Goal: Find specific page/section: Find specific page/section

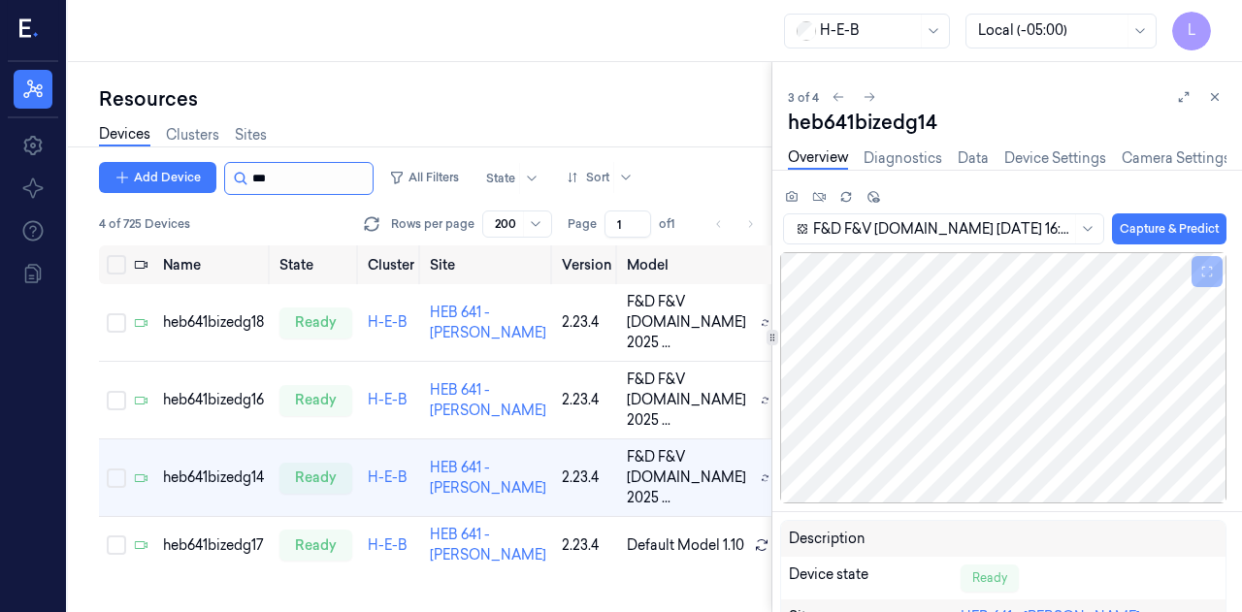
scroll to position [66, 0]
click at [259, 178] on input "string" at bounding box center [310, 178] width 116 height 31
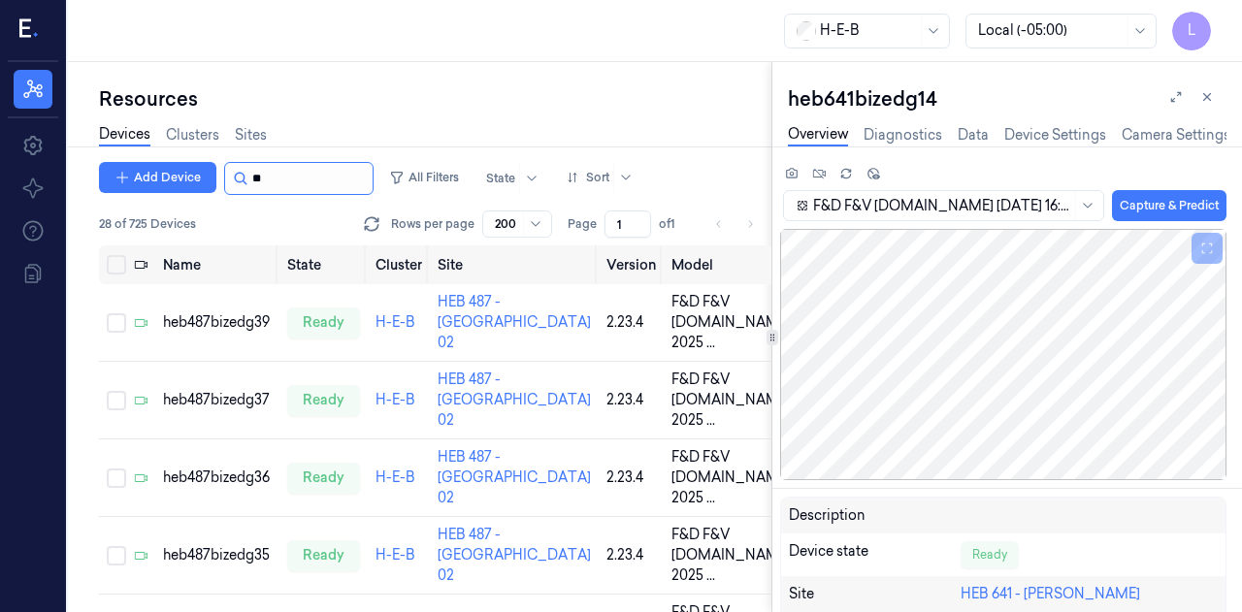
type input "**"
click at [255, 134] on link "Sites" at bounding box center [251, 135] width 32 height 22
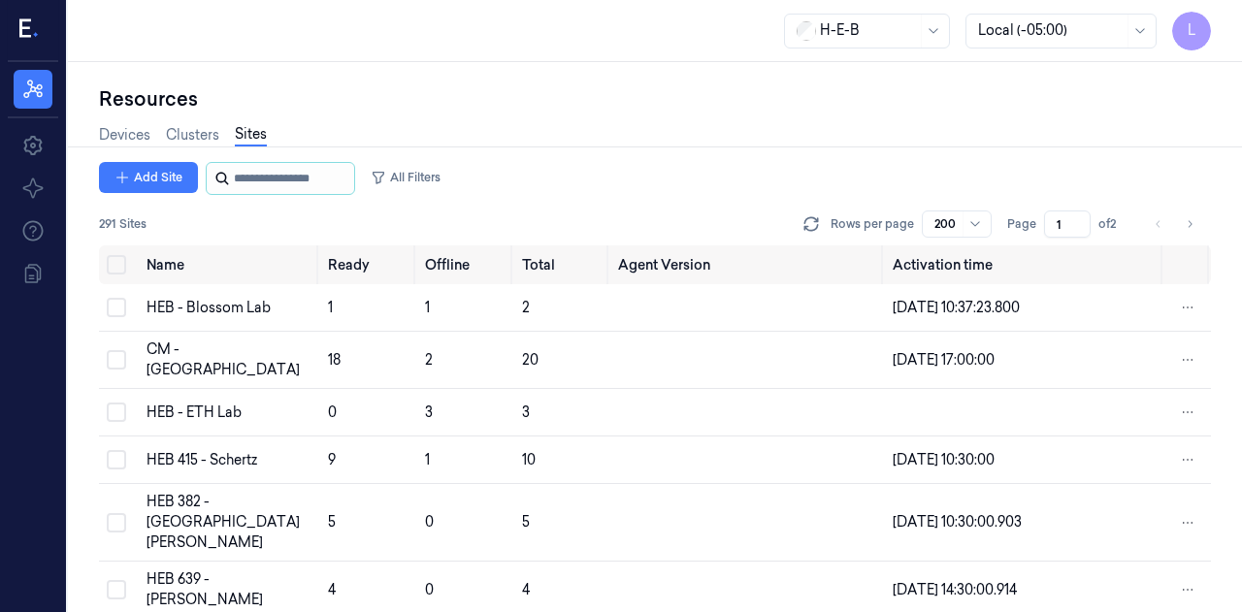
click at [241, 178] on input "string" at bounding box center [292, 178] width 116 height 31
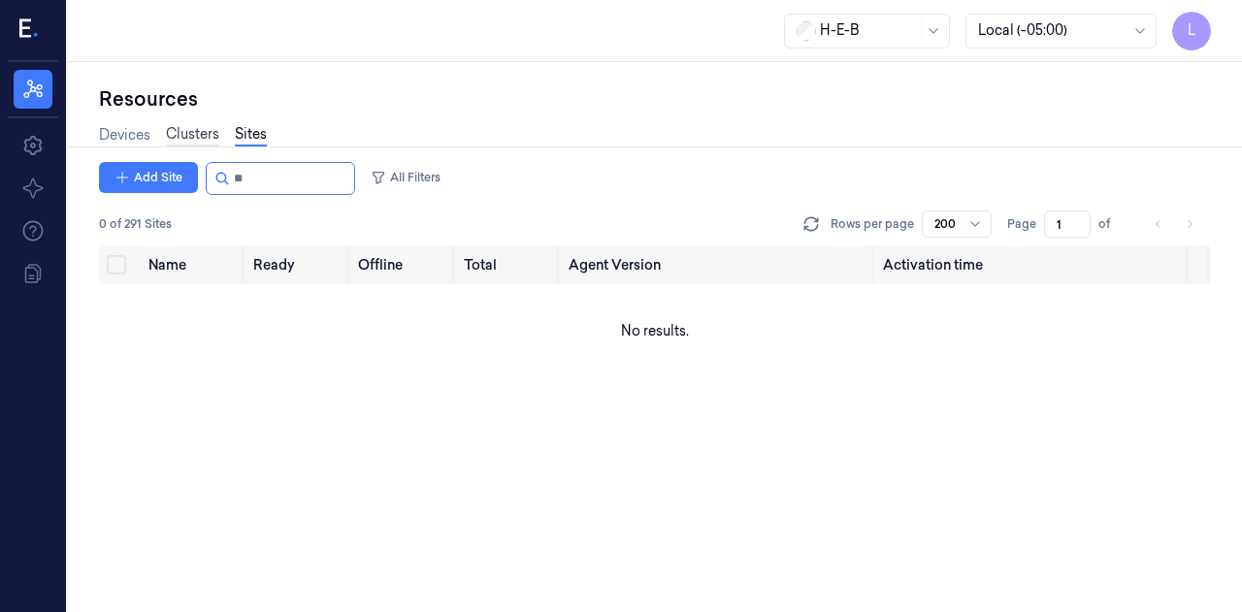
type input "*"
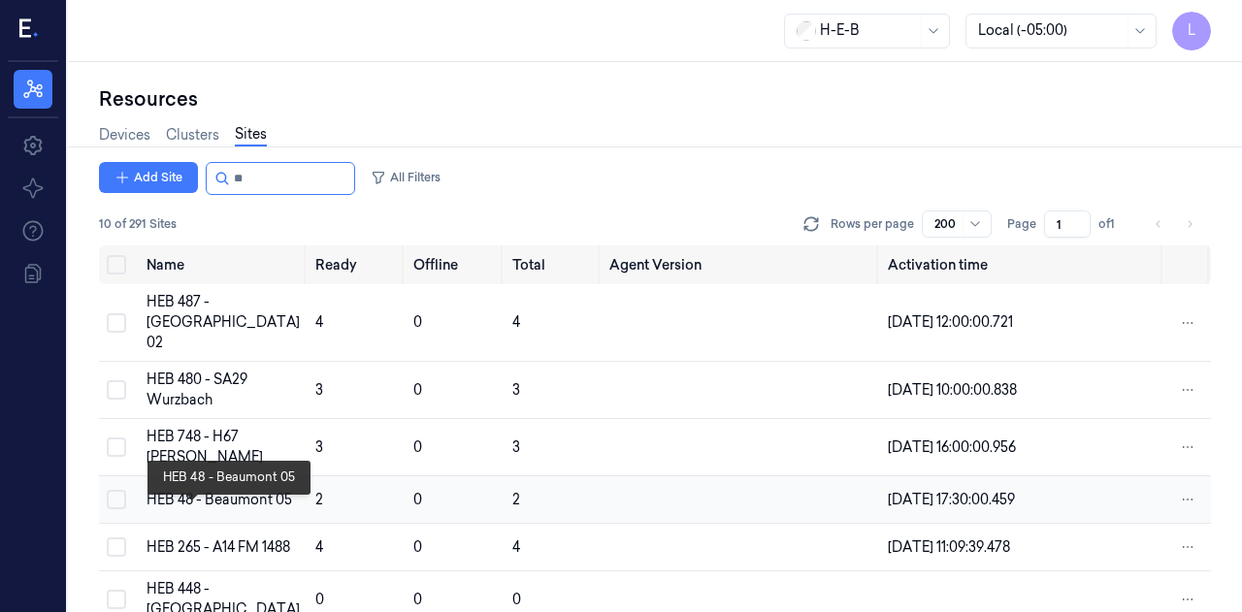
type input "**"
click at [198, 510] on div "HEB 48 - Beaumont 05" at bounding box center [222, 500] width 153 height 20
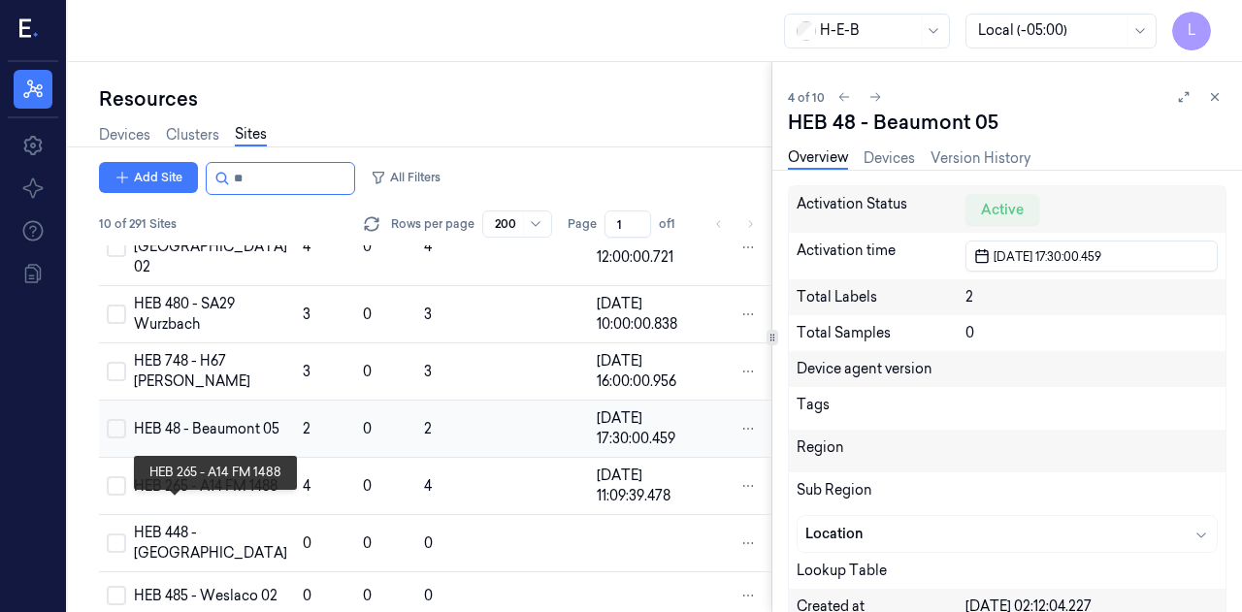
scroll to position [96, 0]
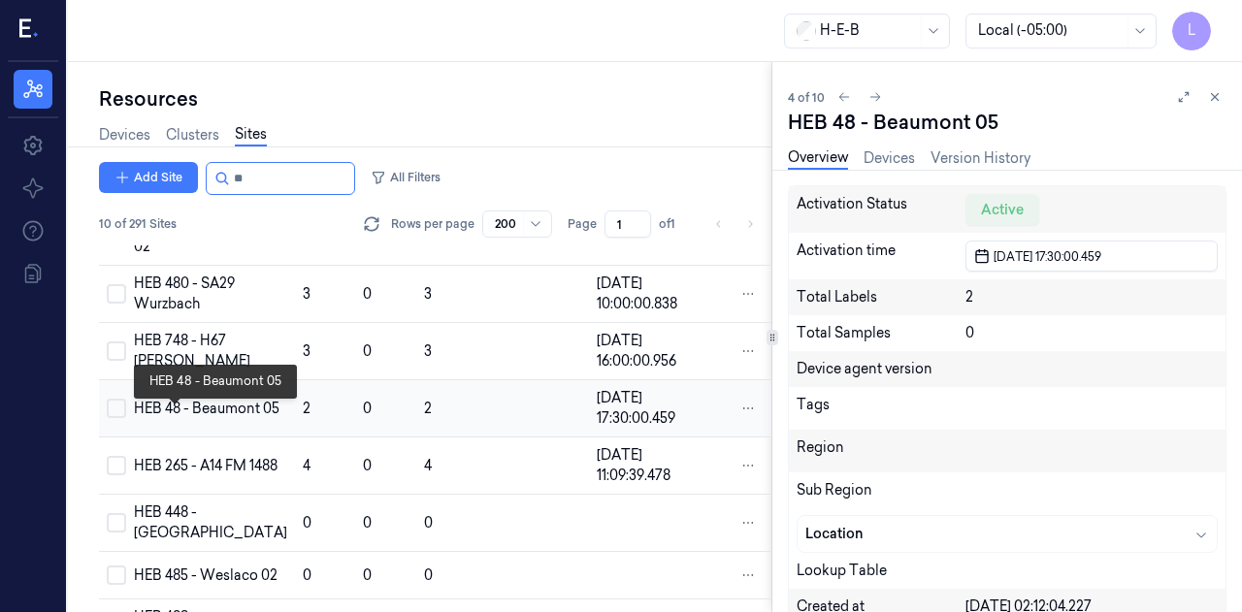
click at [185, 419] on div "HEB 48 - Beaumont 05" at bounding box center [210, 409] width 153 height 20
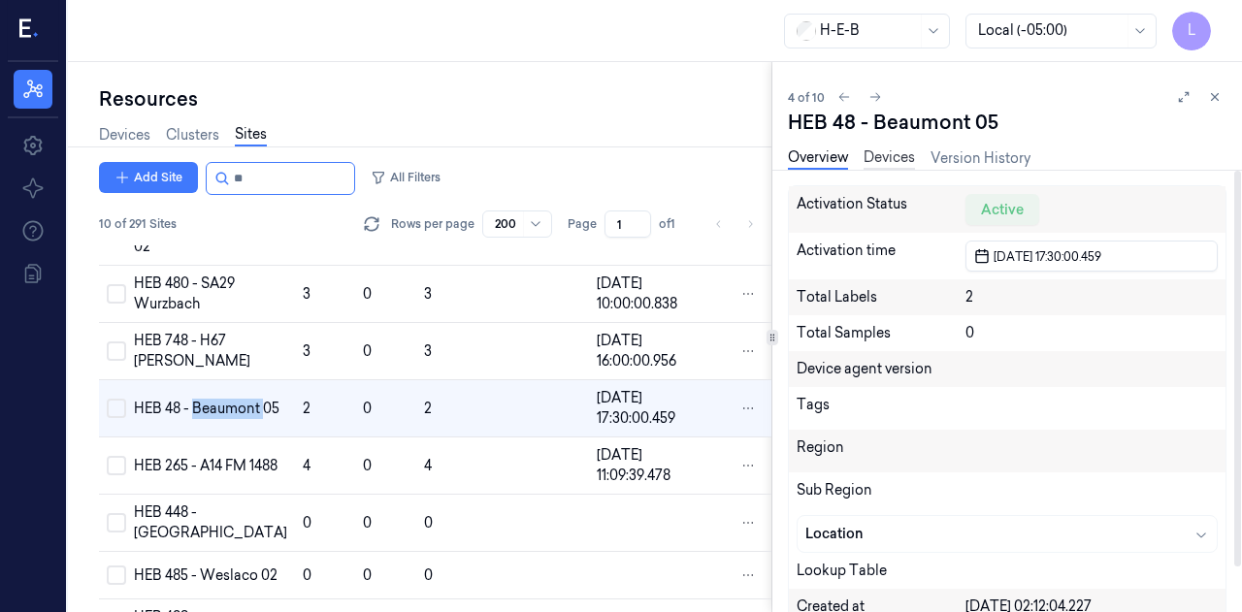
click at [898, 149] on link "Devices" at bounding box center [888, 158] width 51 height 22
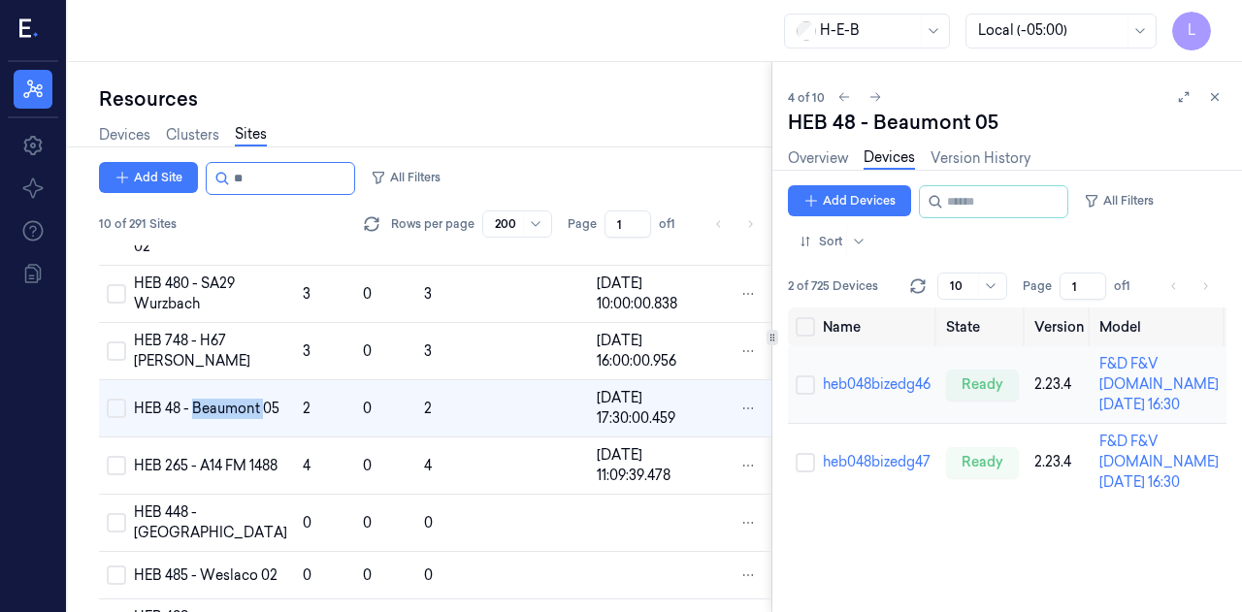
scroll to position [34, 0]
